Goal: Information Seeking & Learning: Learn about a topic

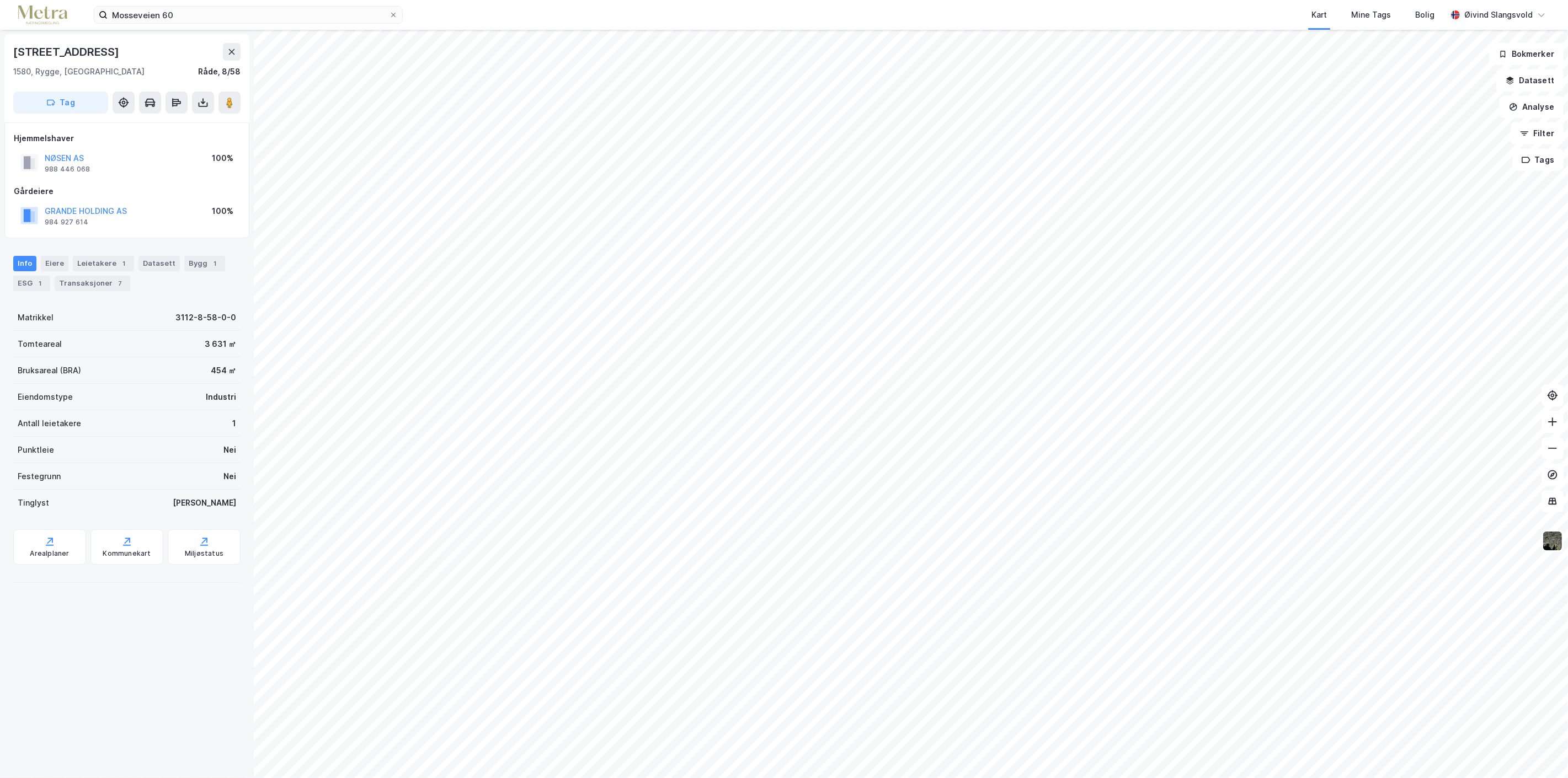
click at [1393, 778] on html "Mosseveien 60 Kart Mine Tags Bolig [PERSON_NAME] Granheimveien 12 1580, [GEOGRA…" at bounding box center [784, 389] width 1568 height 778
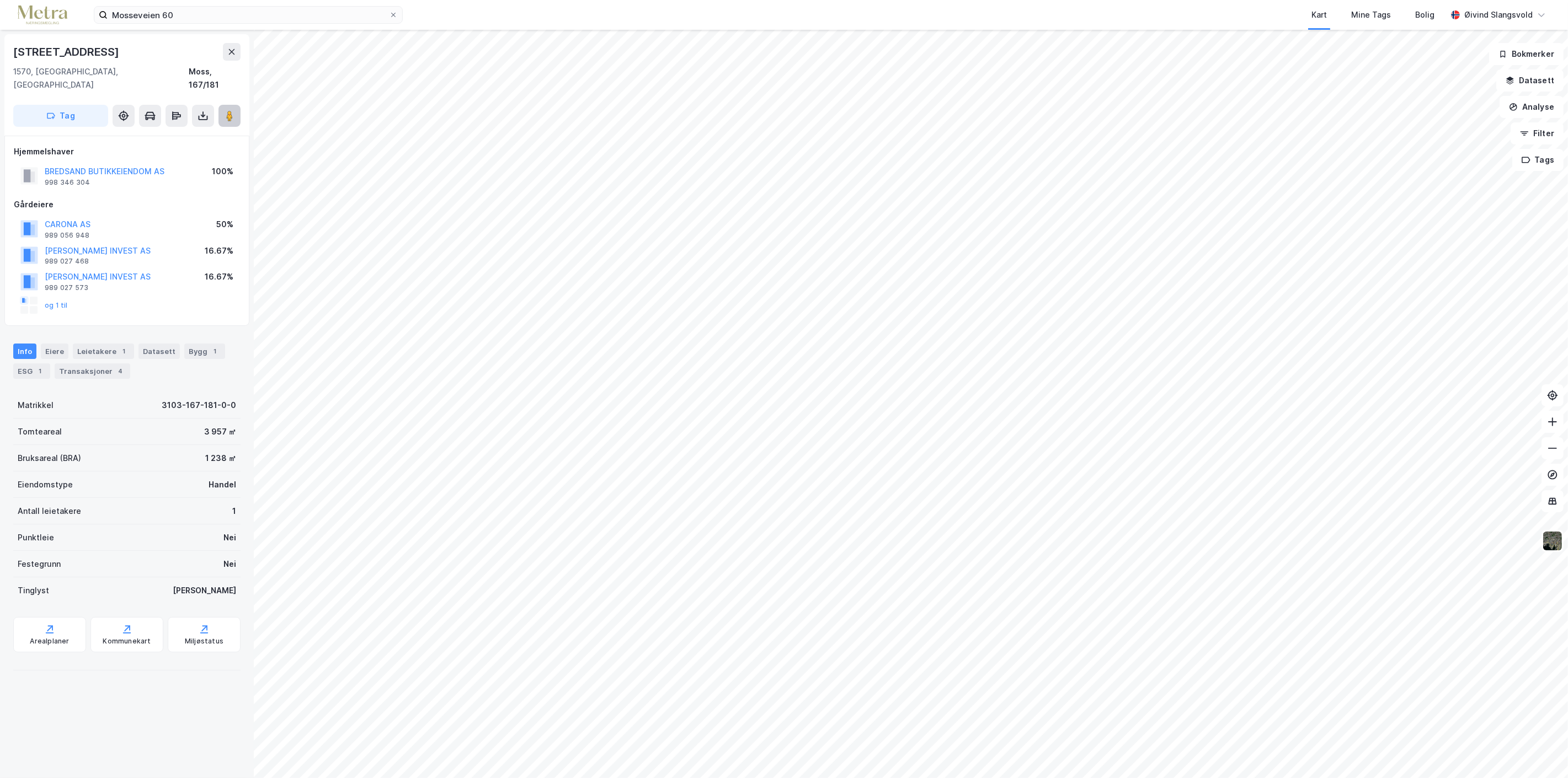
click at [232, 111] on image at bounding box center [229, 116] width 7 height 11
click at [394, 14] on icon at bounding box center [393, 14] width 7 height 7
click at [389, 14] on input "Mosseveien 60" at bounding box center [248, 15] width 282 height 17
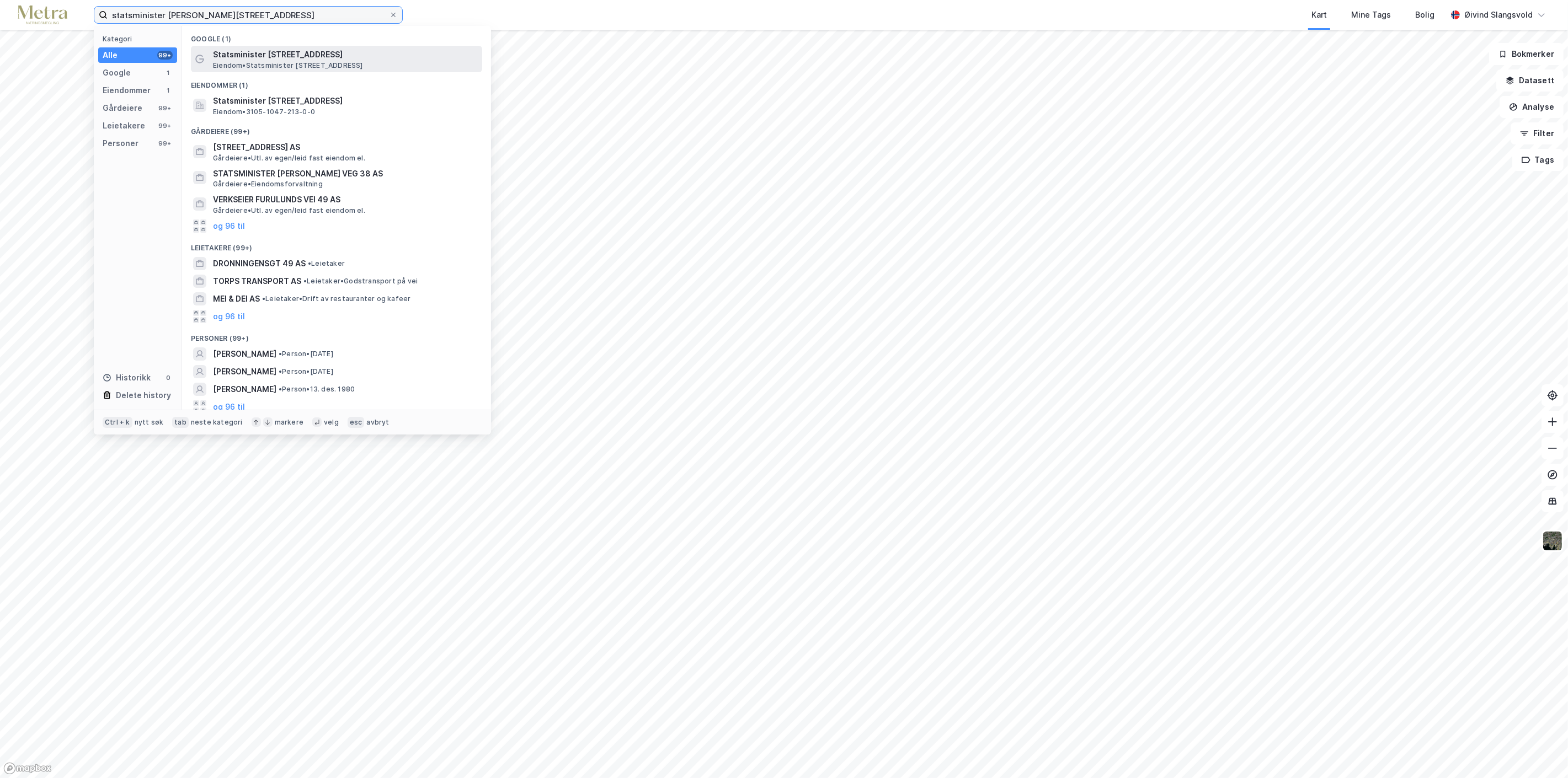
type input "statsminister [PERSON_NAME][STREET_ADDRESS]"
click at [279, 59] on span "Statsminister [STREET_ADDRESS]" at bounding box center [345, 54] width 265 height 13
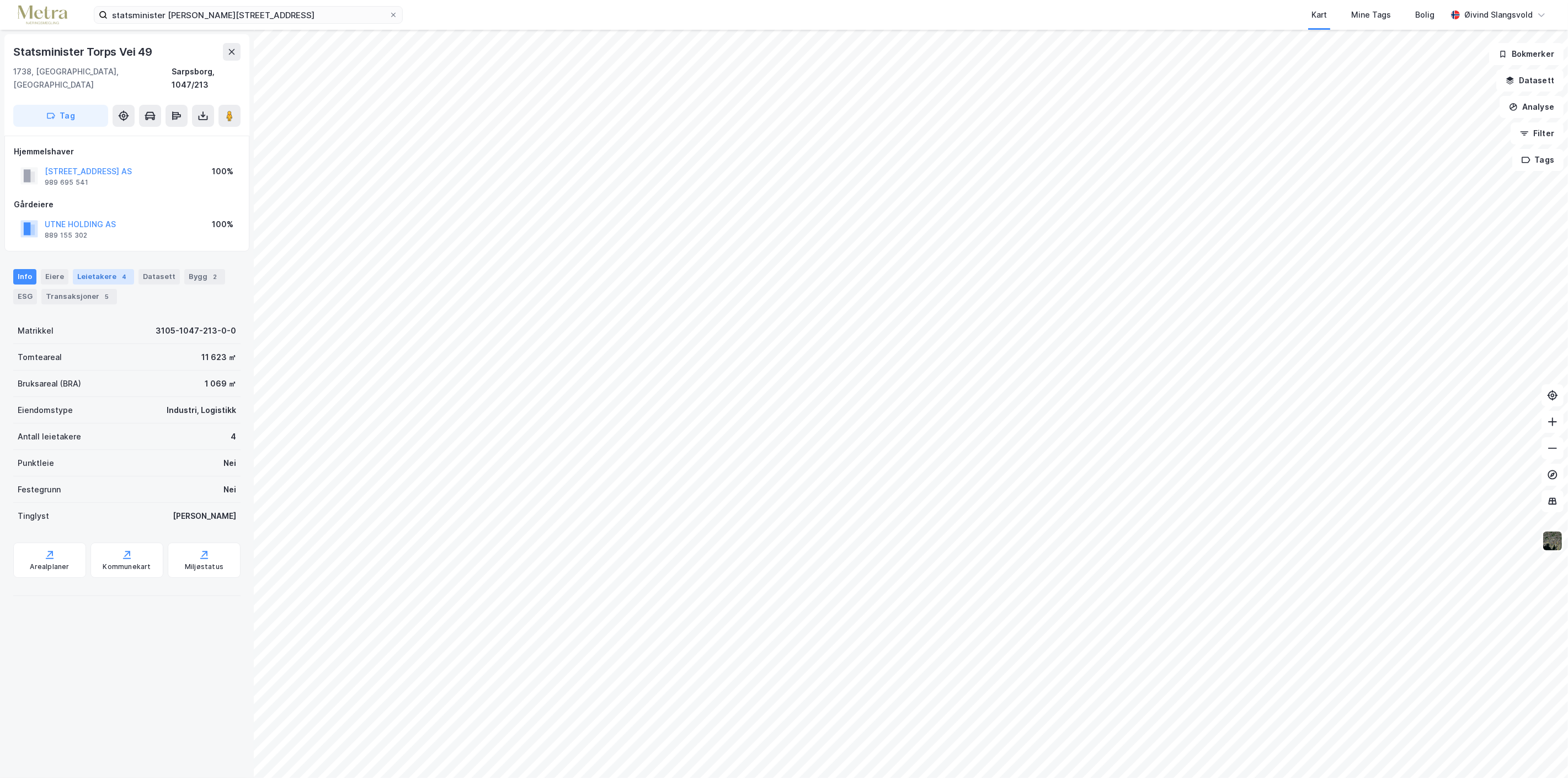
click at [92, 269] on div "Leietakere 4" at bounding box center [103, 277] width 61 height 15
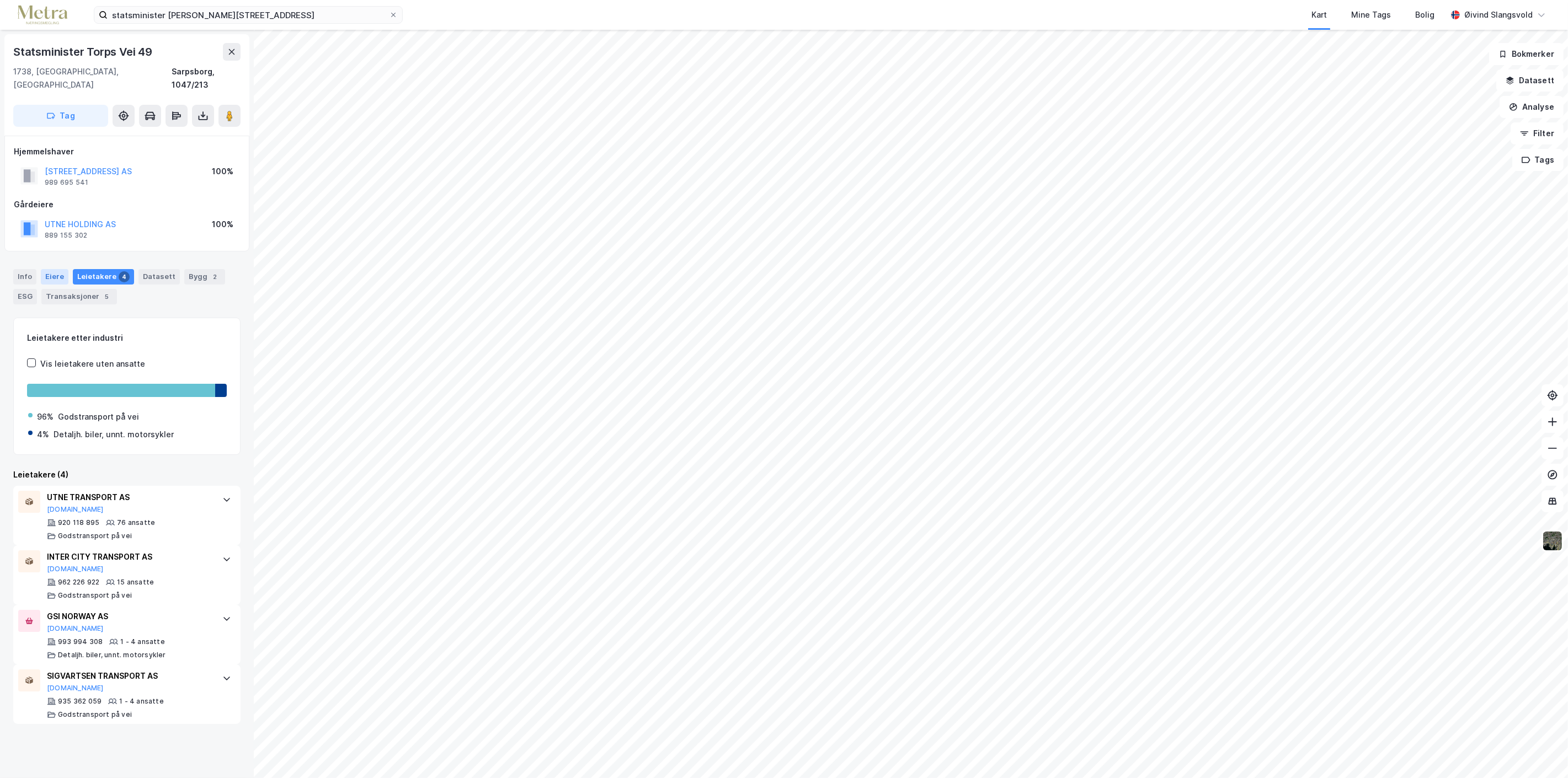
click at [53, 269] on div "Eiere" at bounding box center [55, 277] width 27 height 15
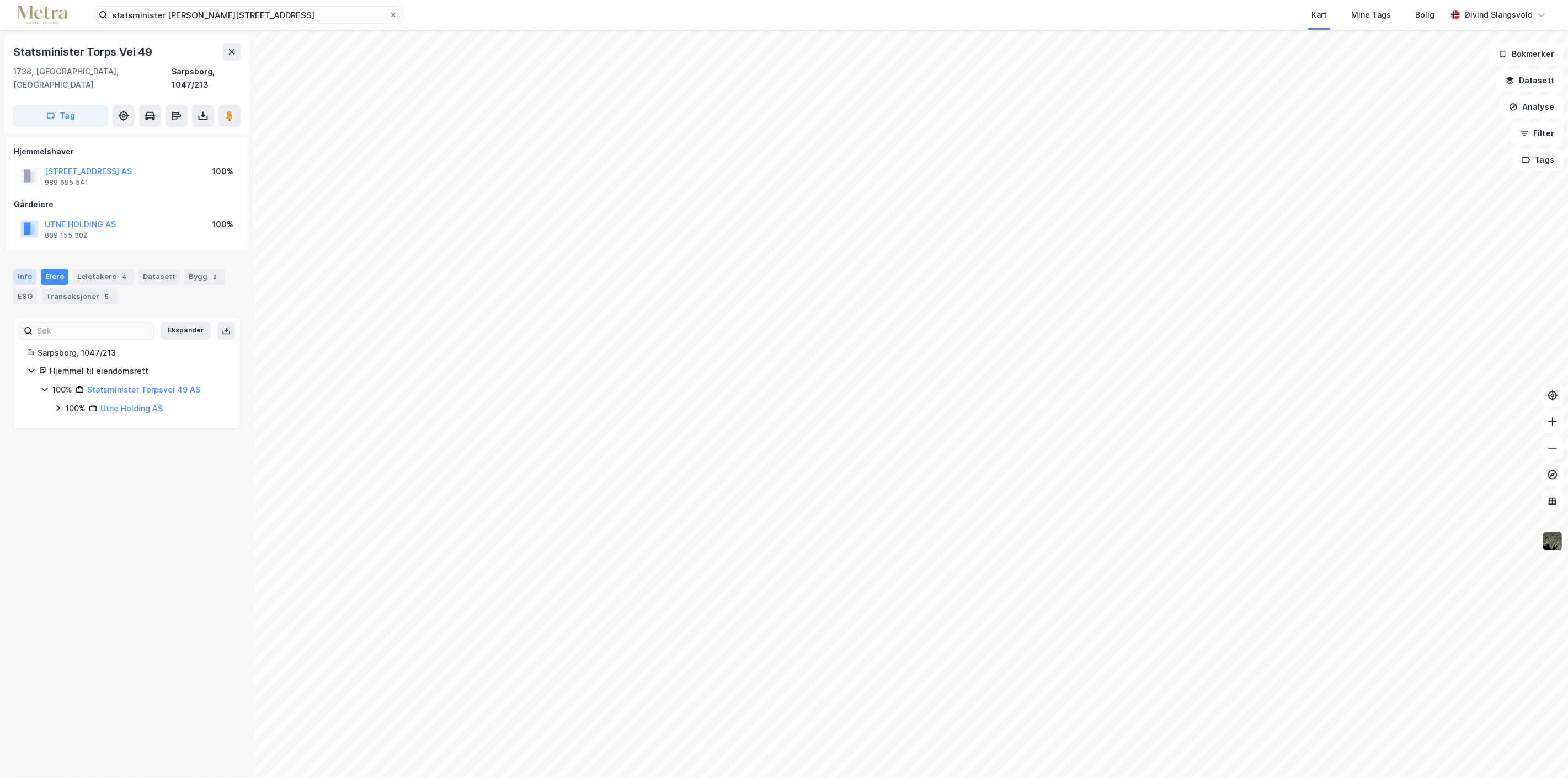
click at [22, 269] on div "Info" at bounding box center [24, 277] width 23 height 15
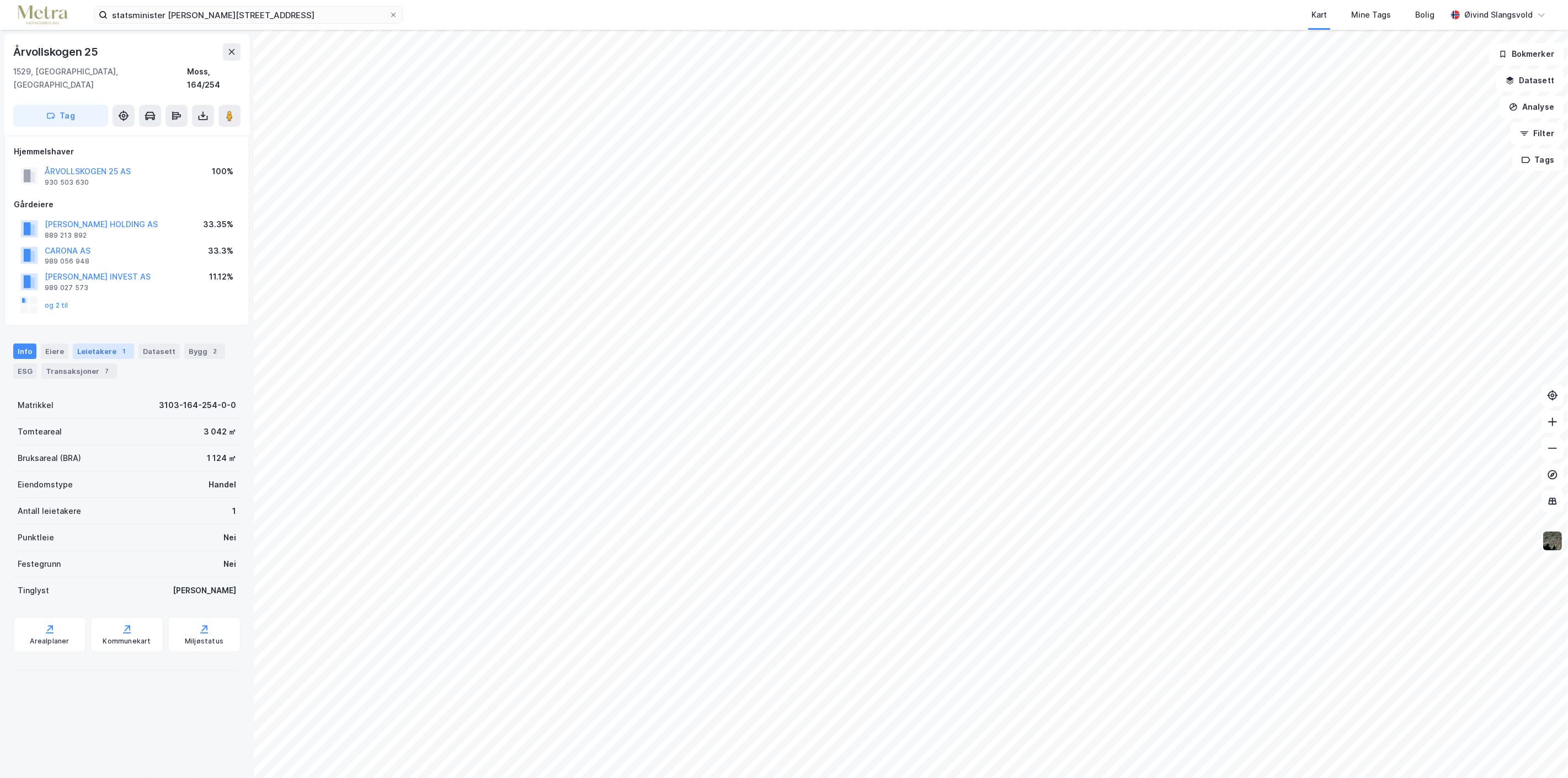
click at [90, 344] on div "Leietakere 1" at bounding box center [103, 352] width 61 height 15
